Goal: Entertainment & Leisure: Consume media (video, audio)

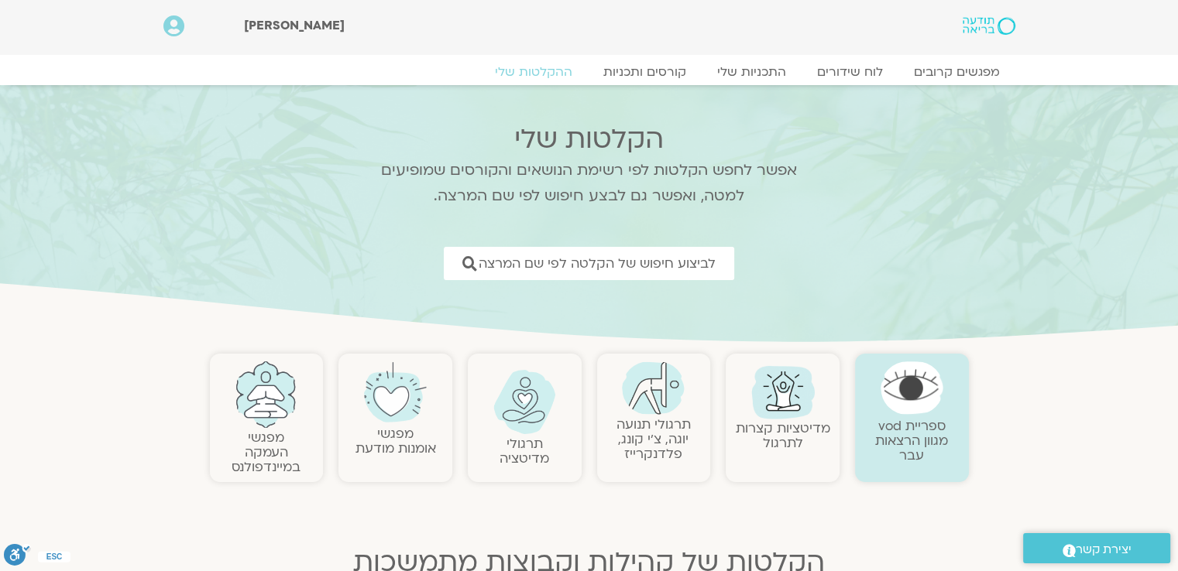
click at [644, 442] on link "תרגולי תנועה יוגה, צ׳י קונג, פלדנקרייז" at bounding box center [653, 439] width 74 height 47
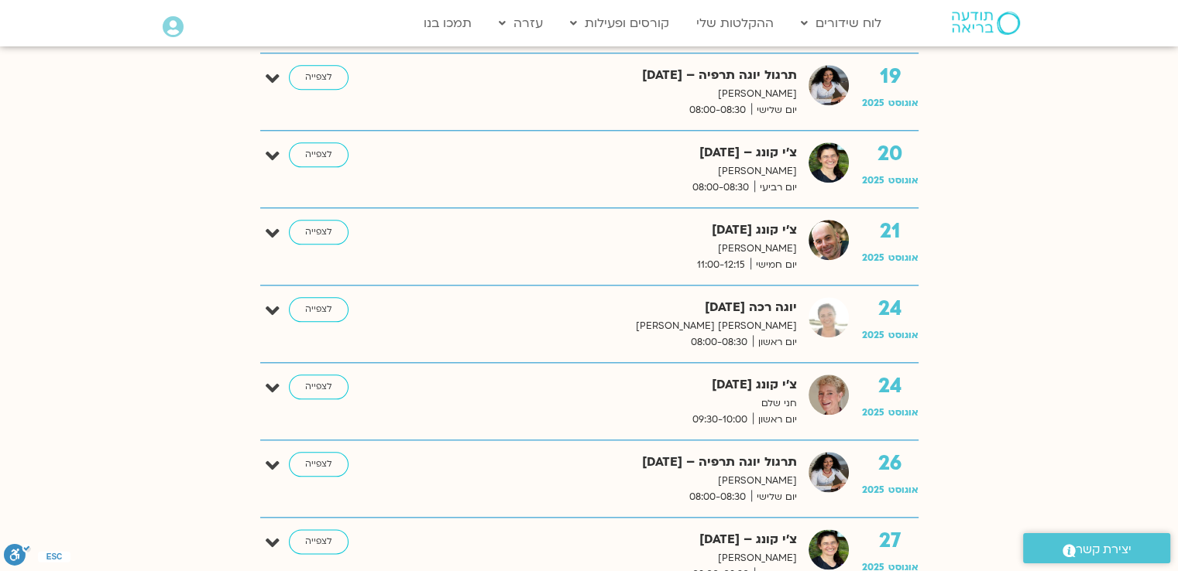
scroll to position [1703, 0]
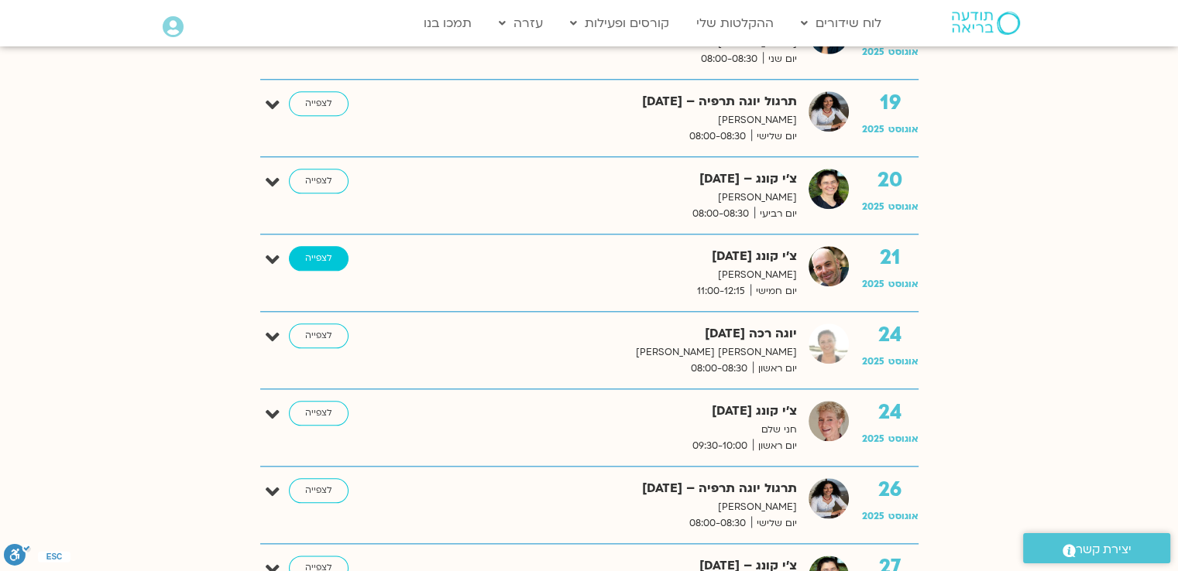
click at [313, 256] on link "לצפייה" at bounding box center [319, 258] width 60 height 25
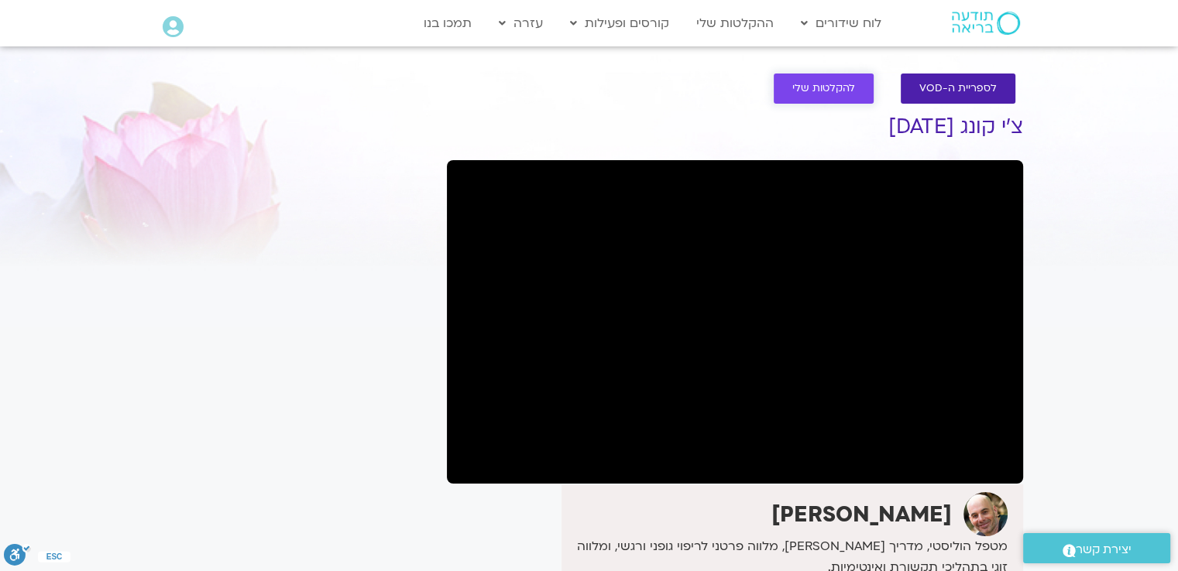
click at [817, 87] on span "להקלטות שלי" at bounding box center [823, 89] width 63 height 12
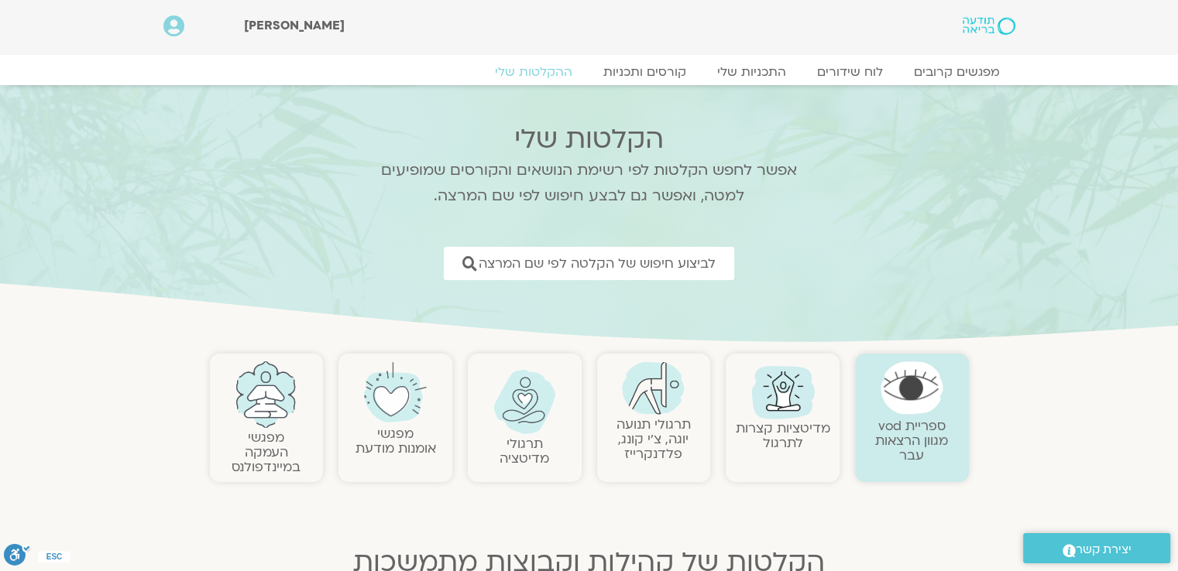
click at [641, 423] on link "תרגולי תנועה יוגה, צ׳י קונג, פלדנקרייז" at bounding box center [653, 439] width 74 height 47
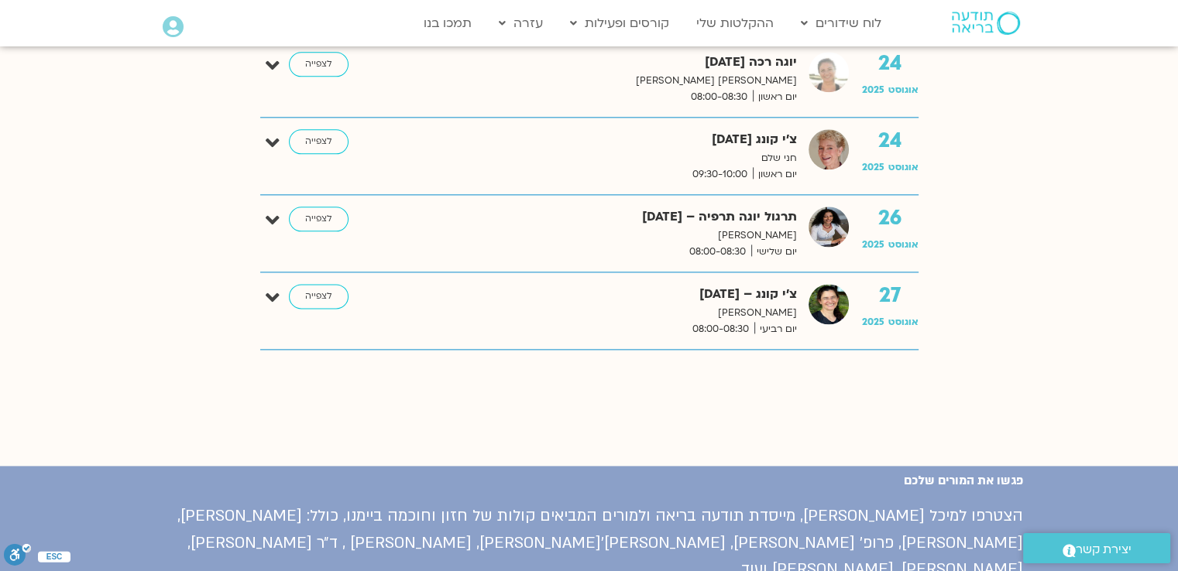
scroll to position [1858, 0]
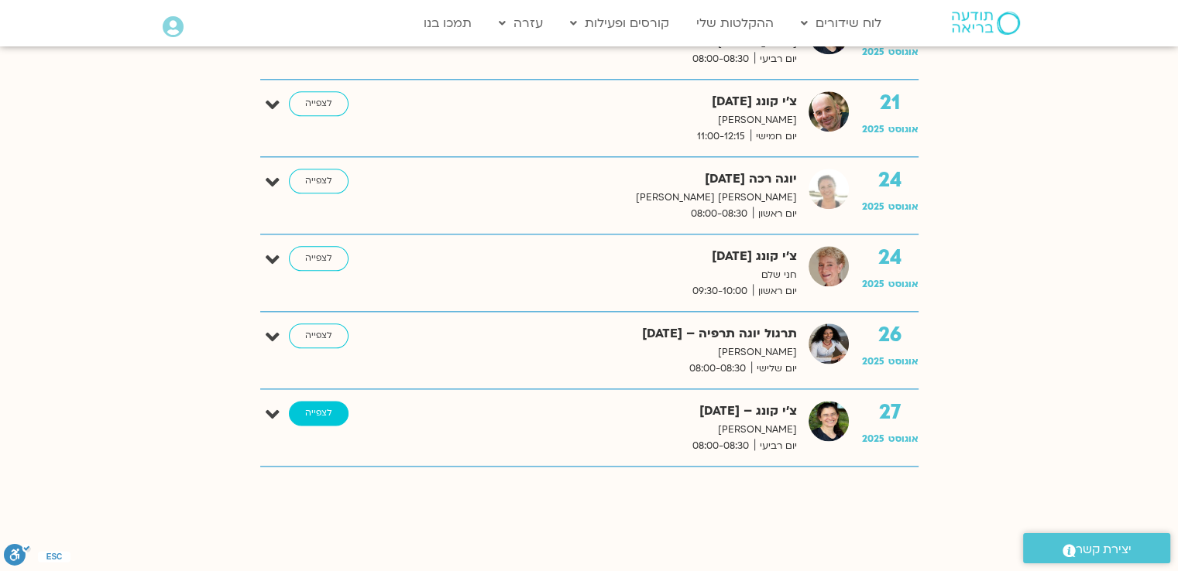
click at [316, 413] on link "לצפייה" at bounding box center [319, 413] width 60 height 25
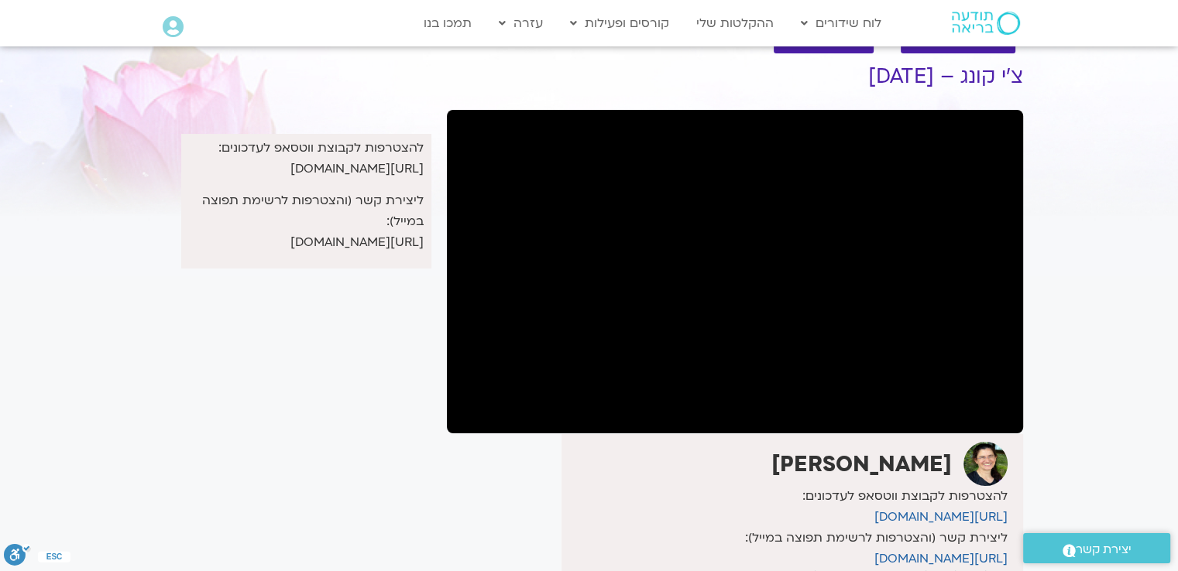
scroll to position [77, 0]
